Goal: Information Seeking & Learning: Learn about a topic

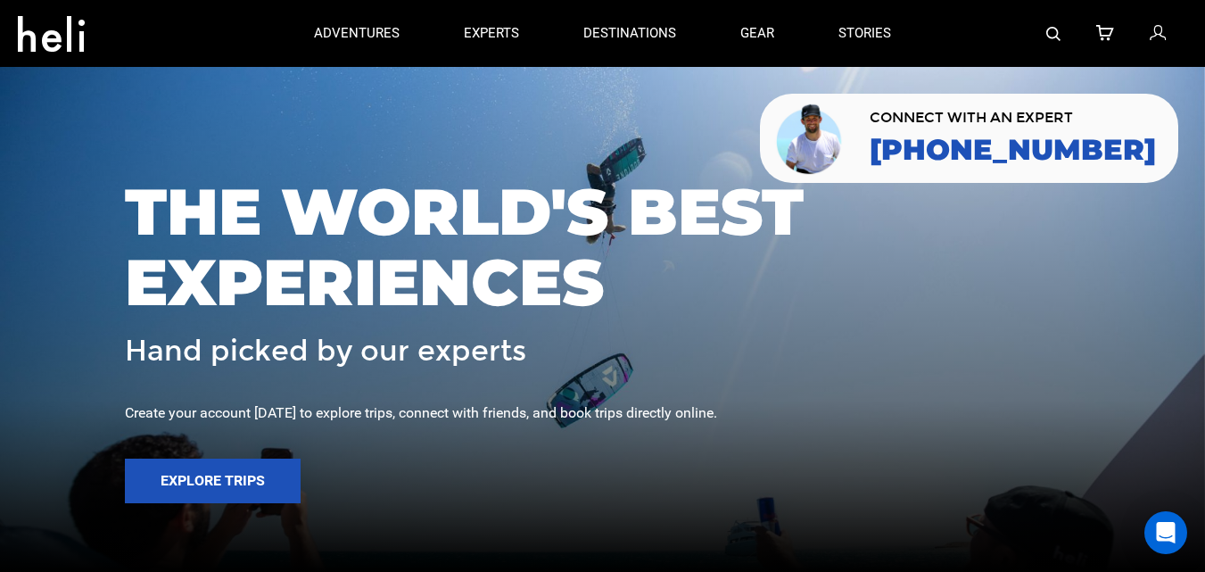
click at [70, 24] on icon at bounding box center [51, 28] width 67 height 29
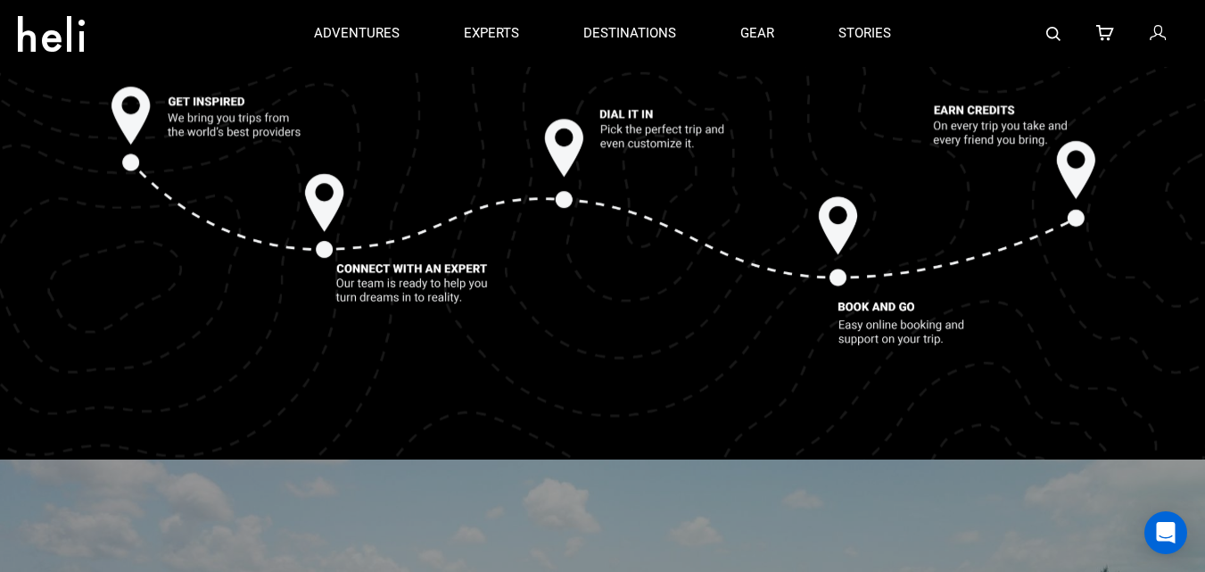
scroll to position [3756, 0]
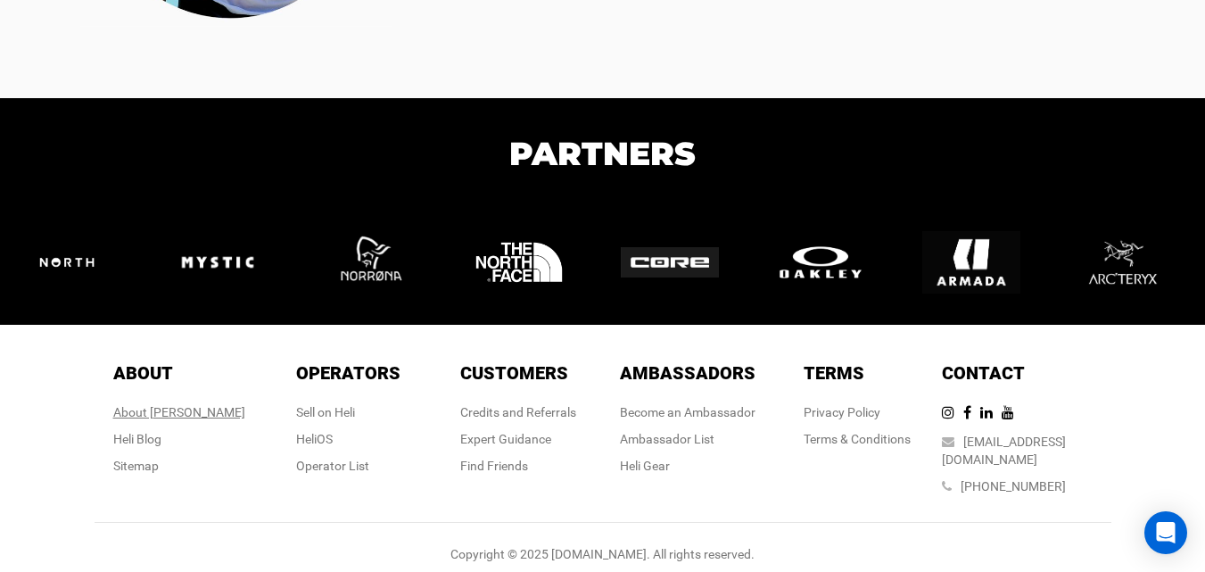
click at [178, 407] on div "About [PERSON_NAME]" at bounding box center [179, 412] width 132 height 18
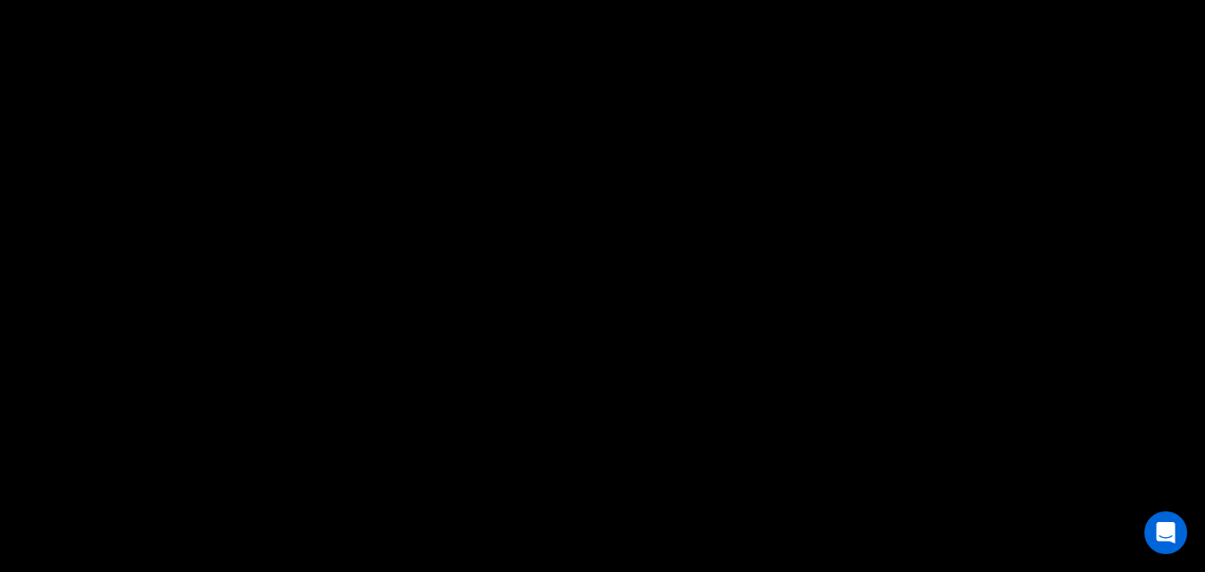
scroll to position [1412, 0]
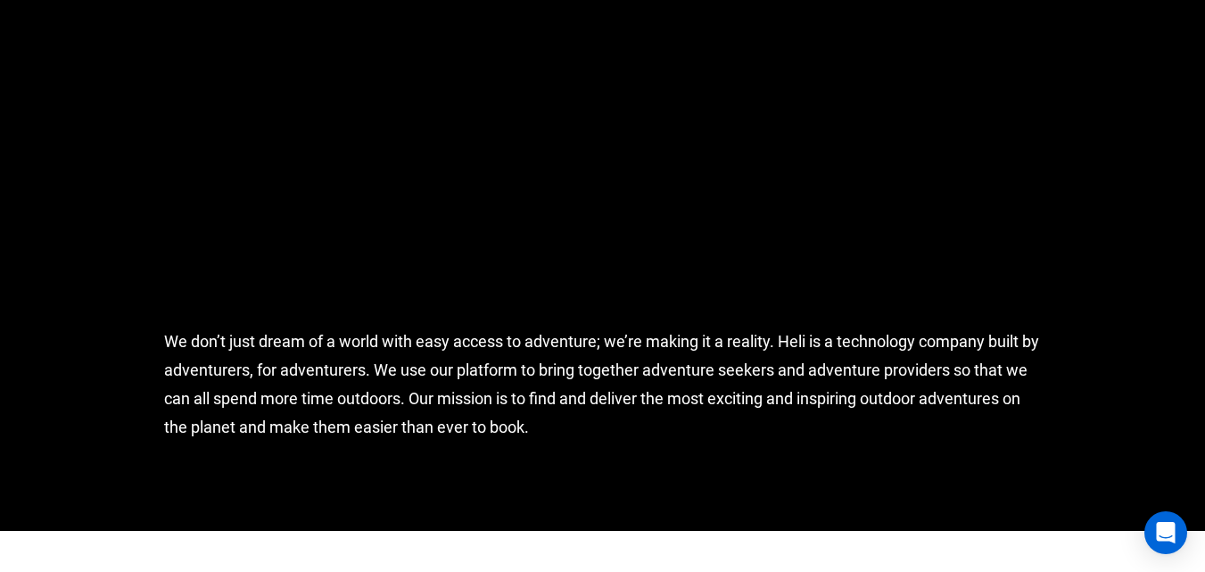
drag, startPoint x: 438, startPoint y: 401, endPoint x: 564, endPoint y: 415, distance: 126.6
click at [564, 415] on div "We don’t just dream of a world with easy access to adventure; we’re making it a…" at bounding box center [603, 407] width 904 height 248
click at [576, 437] on div "We don’t just dream of a world with easy access to adventure; we’re making it a…" at bounding box center [603, 407] width 904 height 248
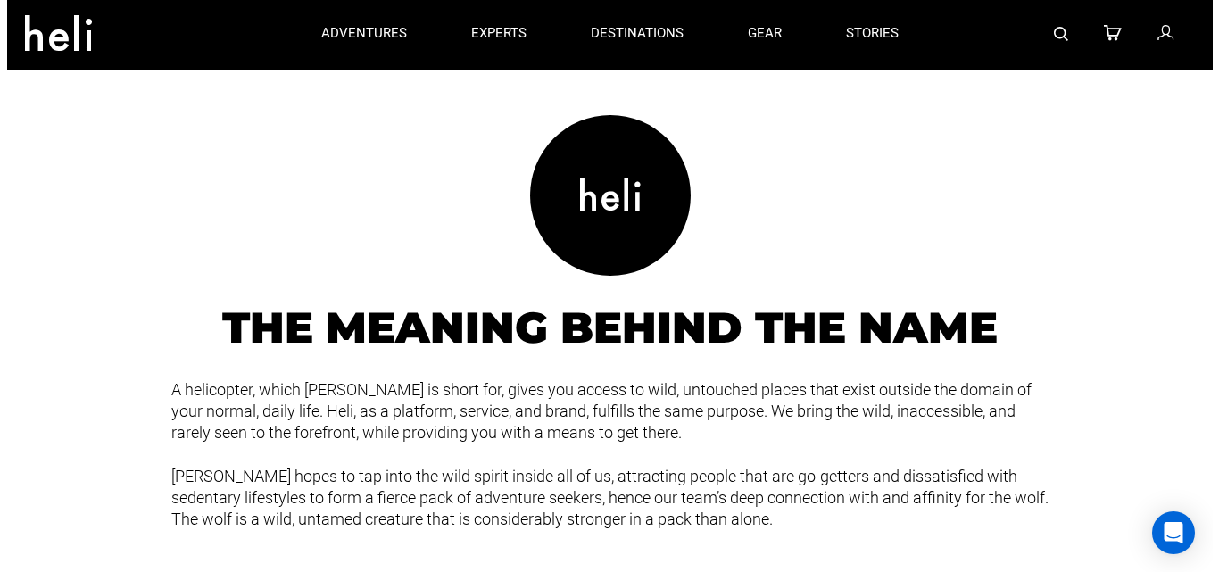
scroll to position [1858, 0]
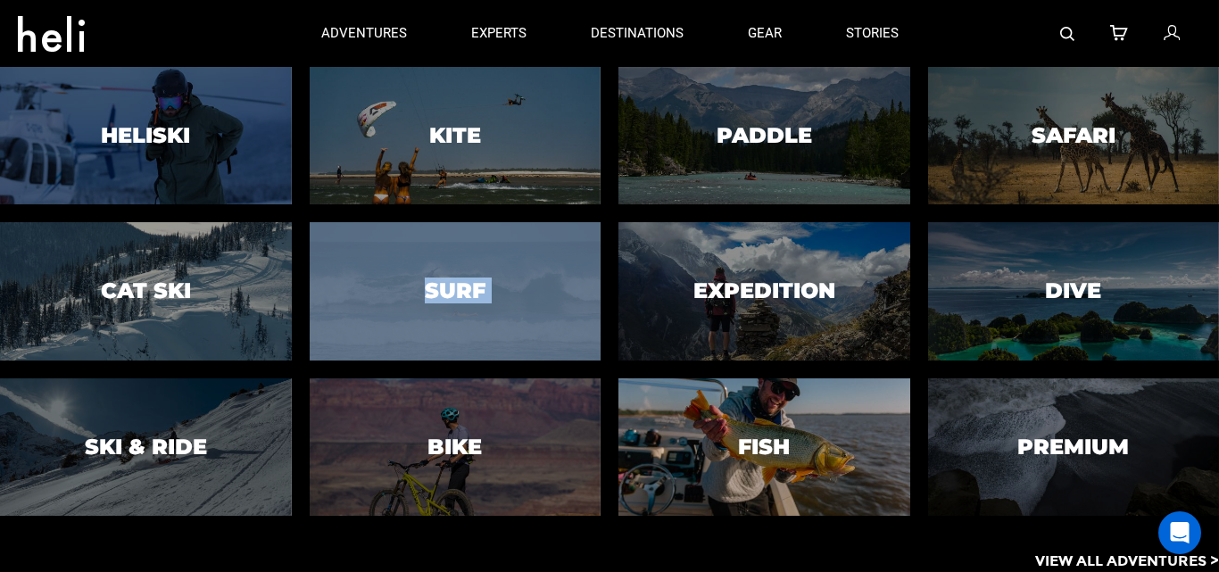
drag, startPoint x: 600, startPoint y: 381, endPoint x: 799, endPoint y: 413, distance: 200.7
click at [681, 411] on div "Heliski Cat Ski Ski & Ride Kite Surf Bike Paddle Expedition Fish Safari Dive Pr…" at bounding box center [609, 291] width 1219 height 449
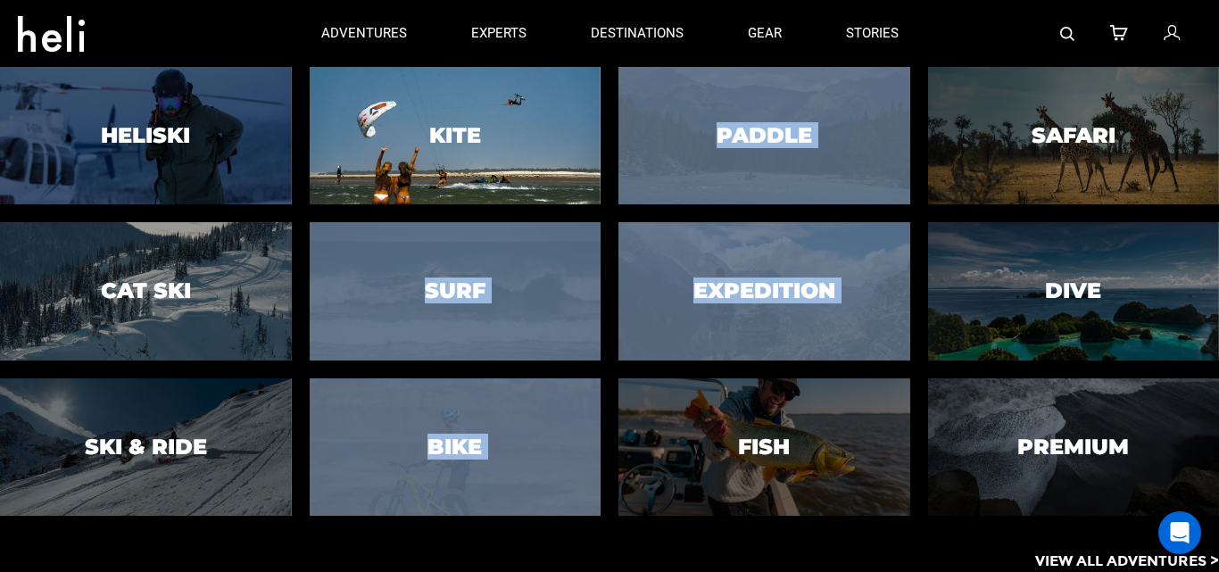
click at [451, 145] on h3 "Kite" at bounding box center [455, 135] width 52 height 23
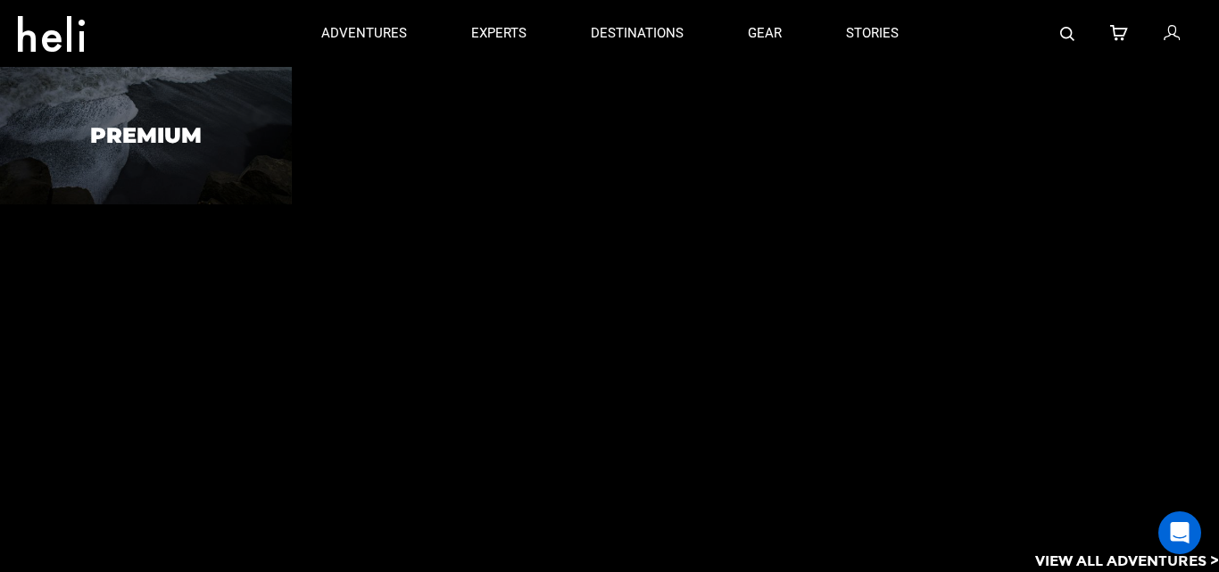
click at [476, 128] on div "Premium" at bounding box center [609, 291] width 1219 height 449
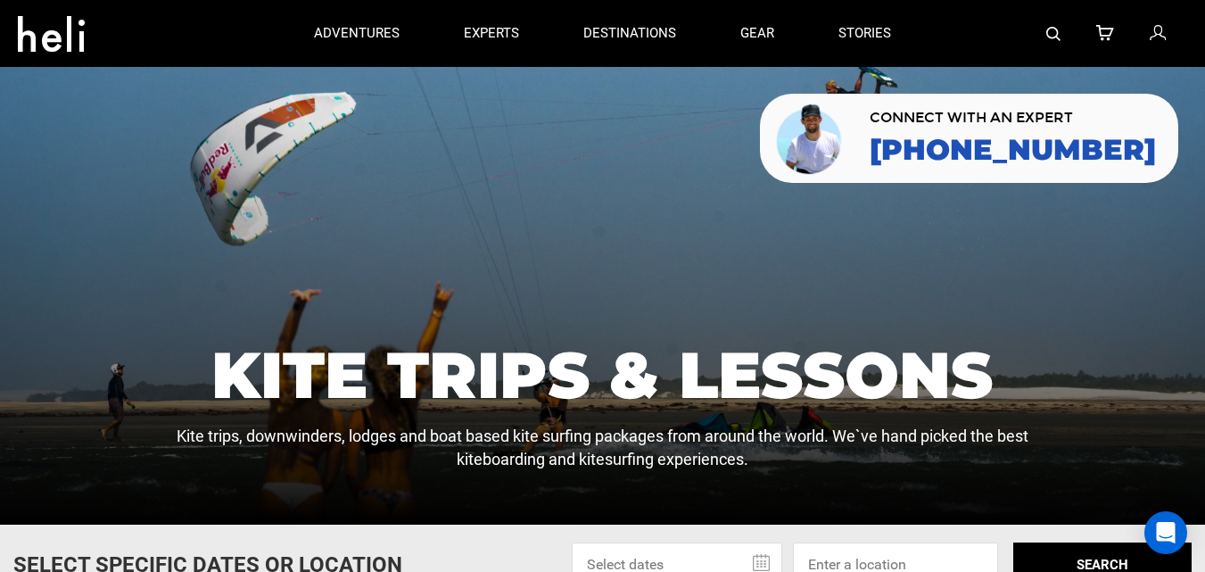
click at [79, 25] on icon at bounding box center [51, 28] width 67 height 29
